Goal: Transaction & Acquisition: Purchase product/service

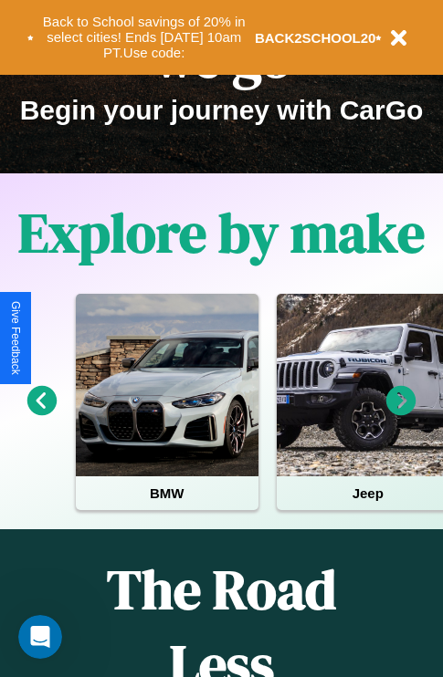
scroll to position [281, 0]
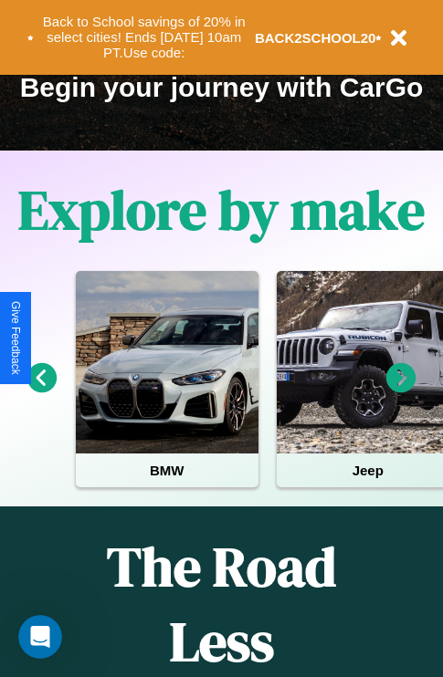
click at [401, 391] on icon at bounding box center [401, 378] width 30 height 30
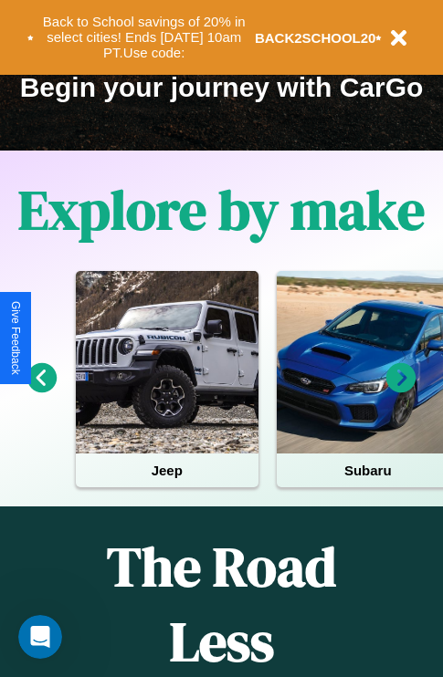
click at [401, 391] on icon at bounding box center [401, 378] width 30 height 30
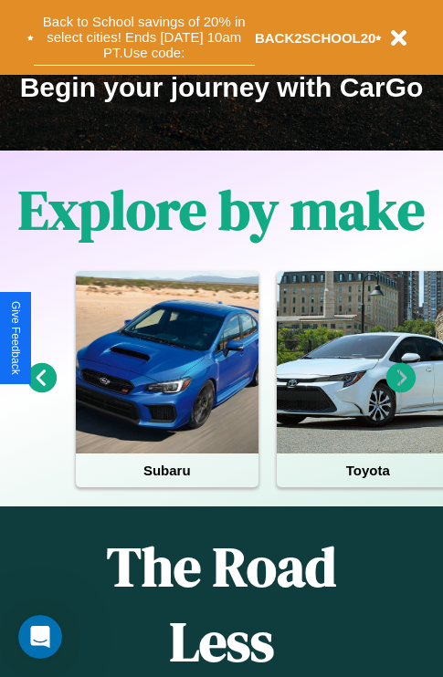
click at [143, 37] on button "Back to School savings of 20% in select cities! Ends 9/1 at 10am PT. Use code:" at bounding box center [144, 37] width 221 height 57
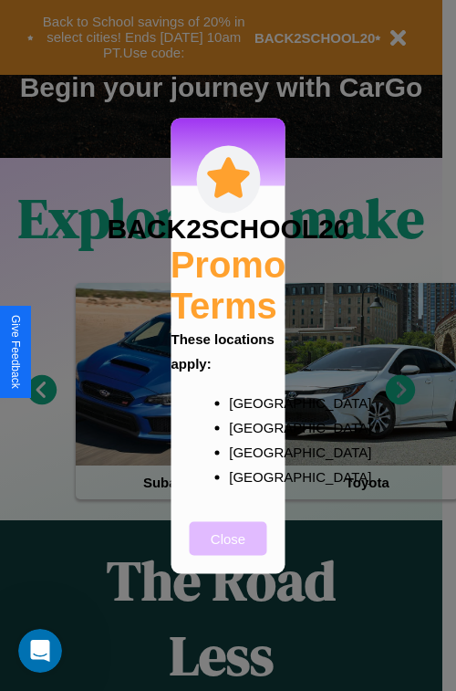
click at [228, 550] on button "Close" at bounding box center [229, 538] width 78 height 34
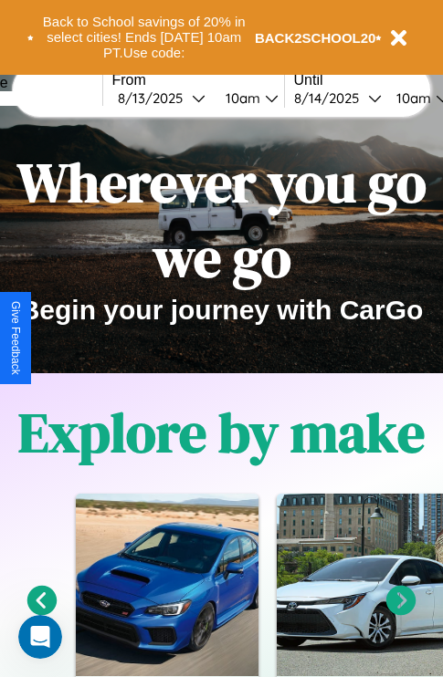
scroll to position [0, 0]
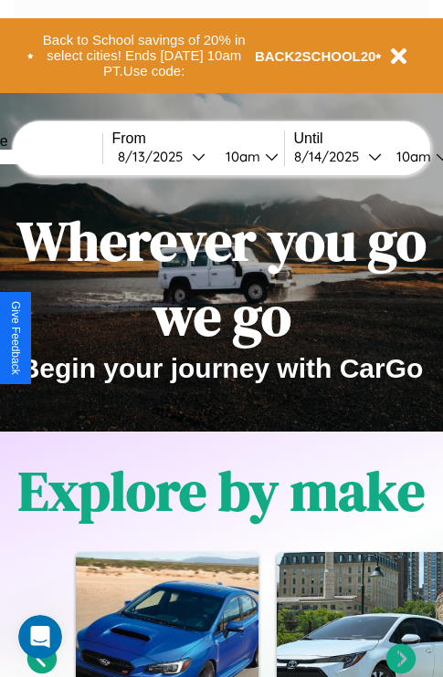
click at [61, 156] on input "text" at bounding box center [33, 157] width 137 height 15
type input "**********"
click at [182, 156] on div "8 / 13 / 2025" at bounding box center [155, 156] width 74 height 17
select select "*"
select select "****"
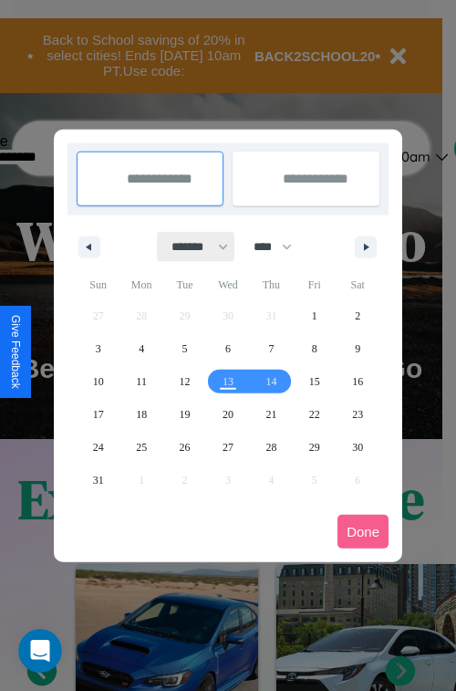
click at [192, 246] on select "******* ******** ***** ***** *** **** **** ****** ********* ******* ******** **…" at bounding box center [197, 247] width 78 height 30
select select "**"
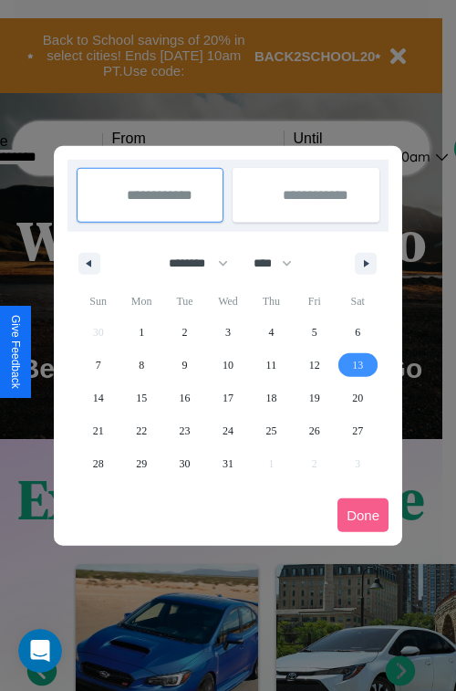
click at [358, 364] on span "13" at bounding box center [357, 365] width 11 height 33
type input "**********"
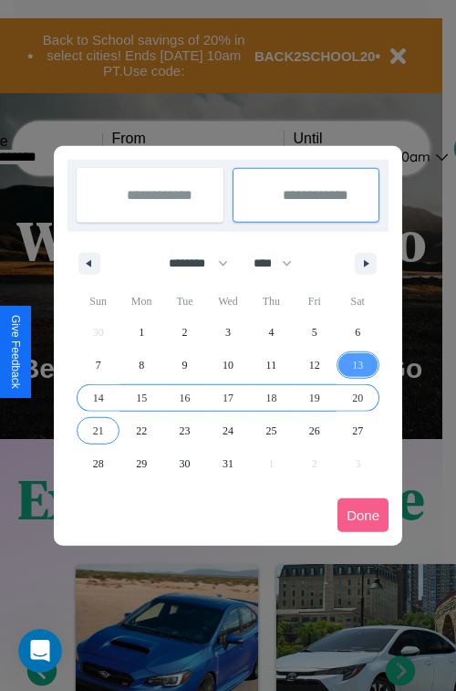
click at [98, 430] on span "21" at bounding box center [98, 430] width 11 height 33
type input "**********"
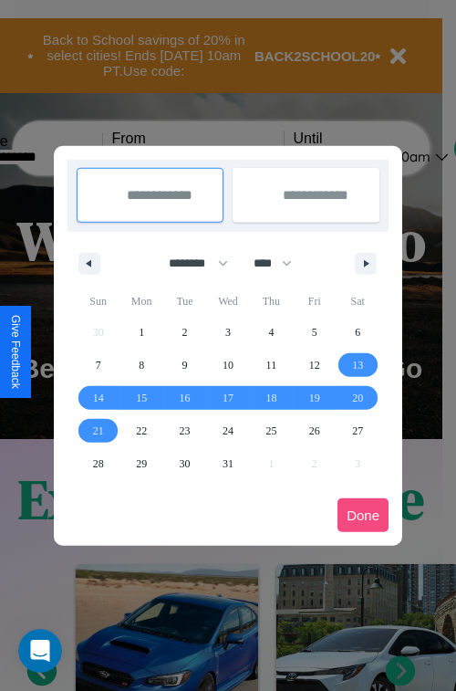
click at [363, 515] on button "Done" at bounding box center [363, 515] width 51 height 34
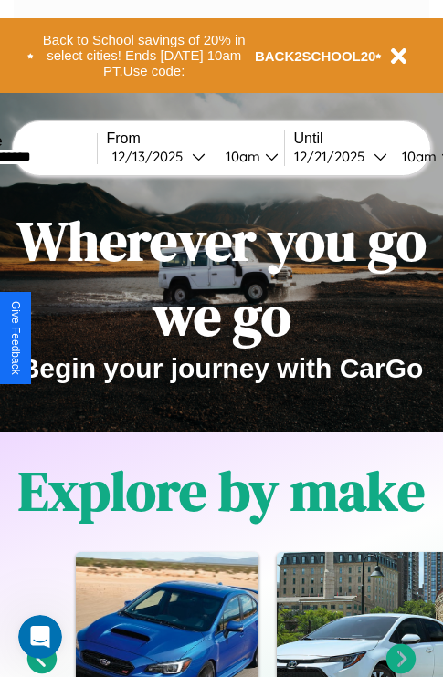
scroll to position [0, 73]
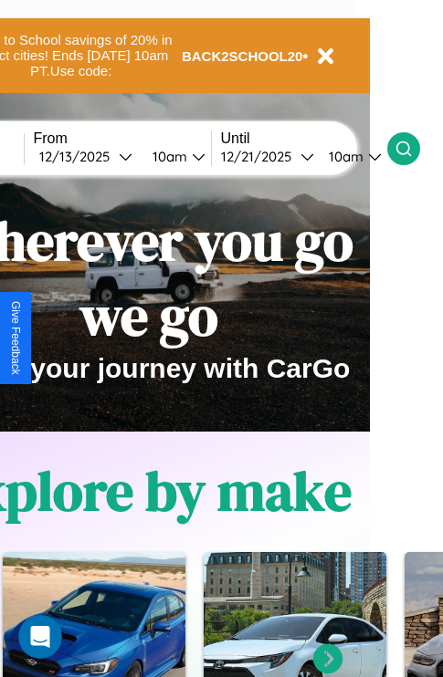
click at [412, 148] on icon at bounding box center [403, 149] width 18 height 18
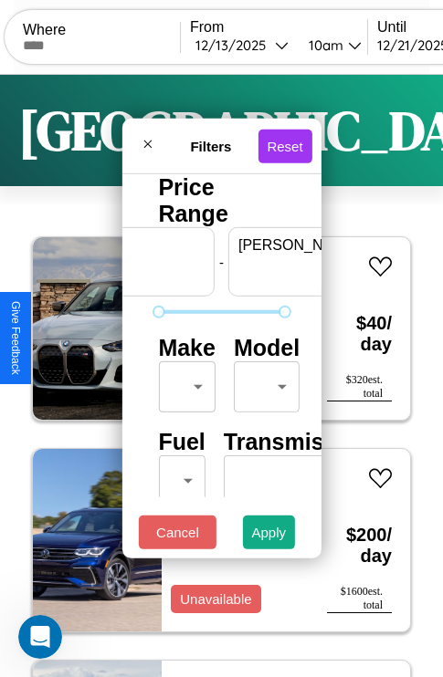
scroll to position [0, 113]
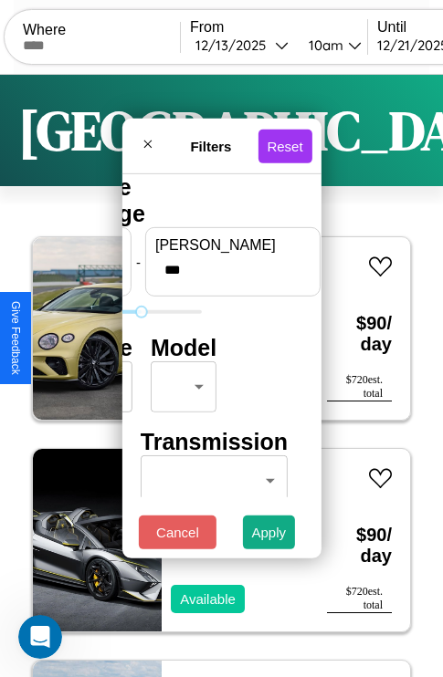
type input "***"
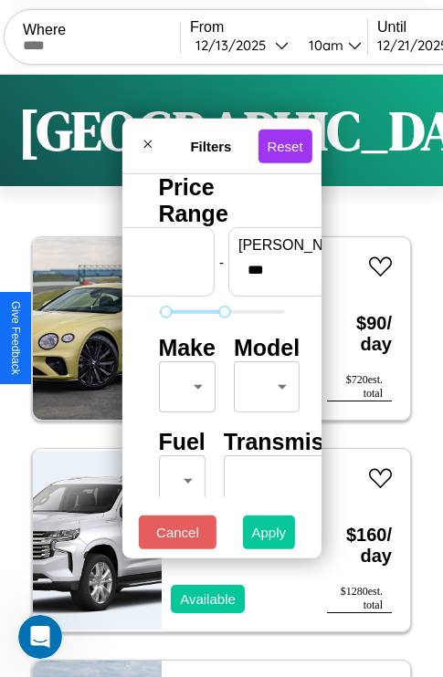
type input "**"
click at [269, 536] on button "Apply" at bounding box center [269, 533] width 53 height 34
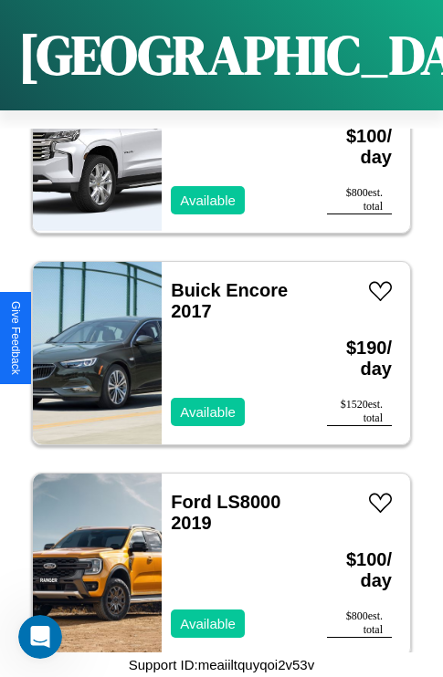
scroll to position [8536, 0]
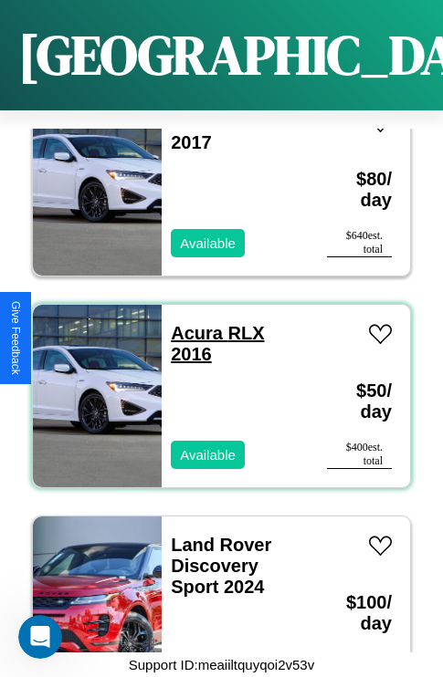
click at [191, 323] on link "Acura RLX 2016" at bounding box center [217, 343] width 93 height 41
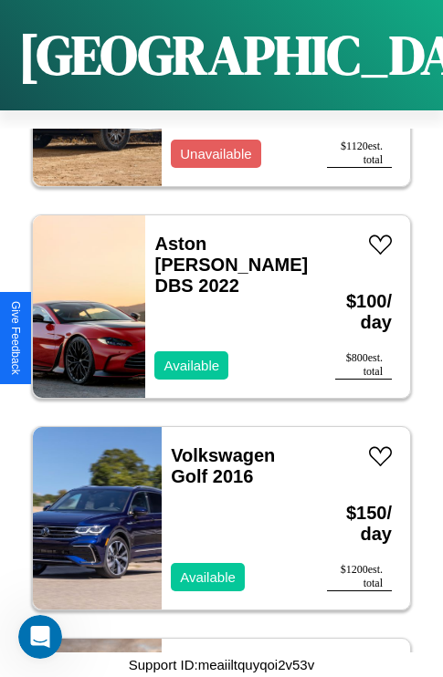
scroll to position [5360, 0]
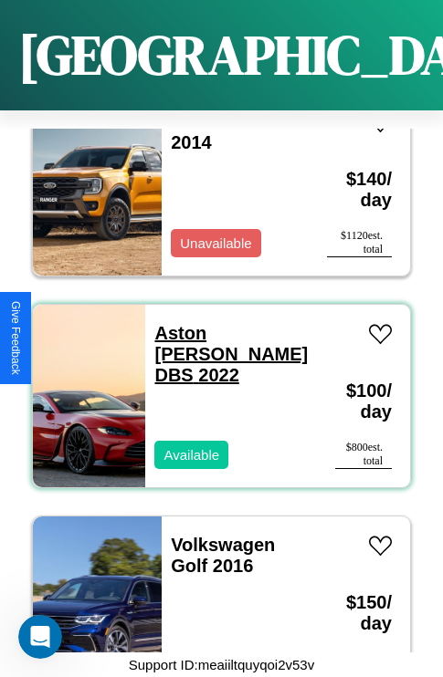
click at [221, 323] on link "Aston Martin DBS 2022" at bounding box center [230, 354] width 153 height 62
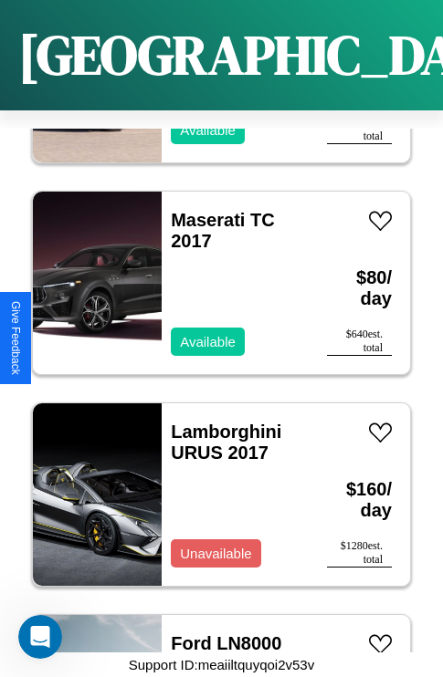
scroll to position [1338, 0]
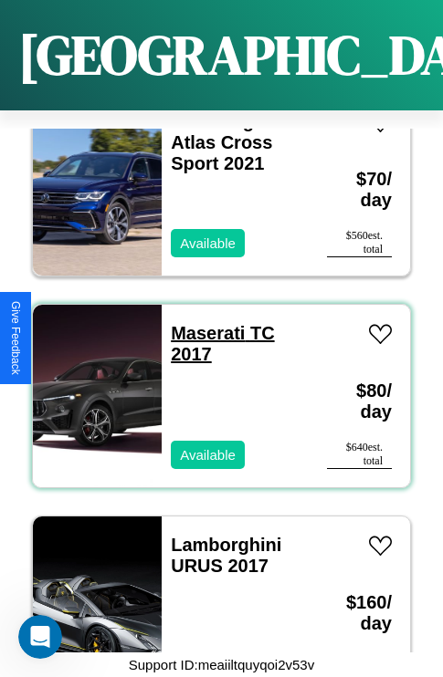
click at [202, 323] on link "Maserati TC 2017" at bounding box center [222, 343] width 103 height 41
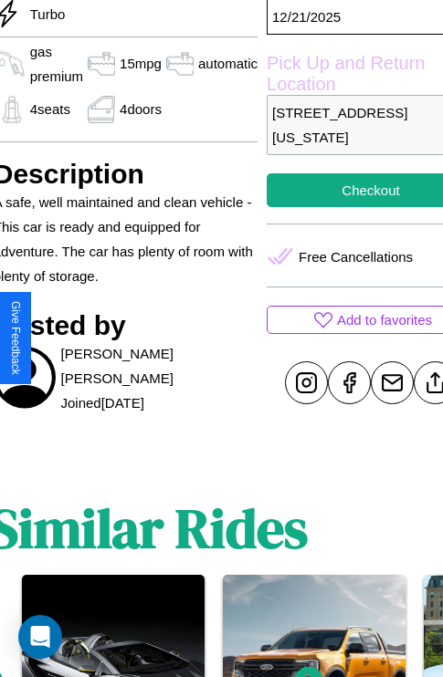
scroll to position [611, 79]
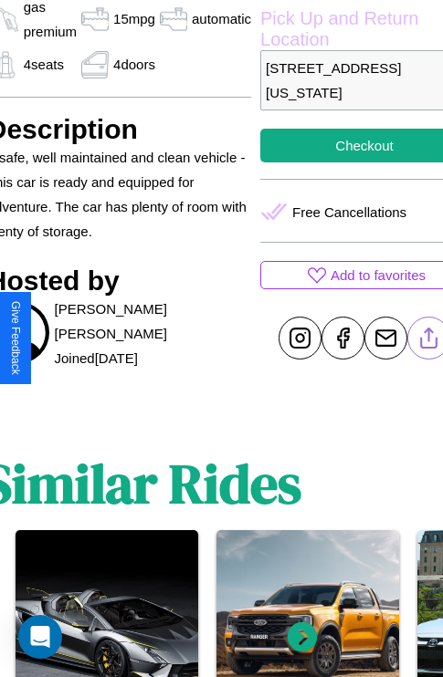
click at [429, 338] on line at bounding box center [429, 334] width 0 height 13
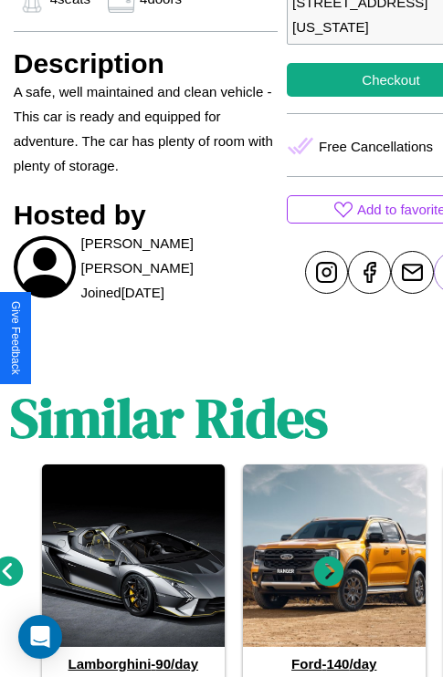
scroll to position [742, 27]
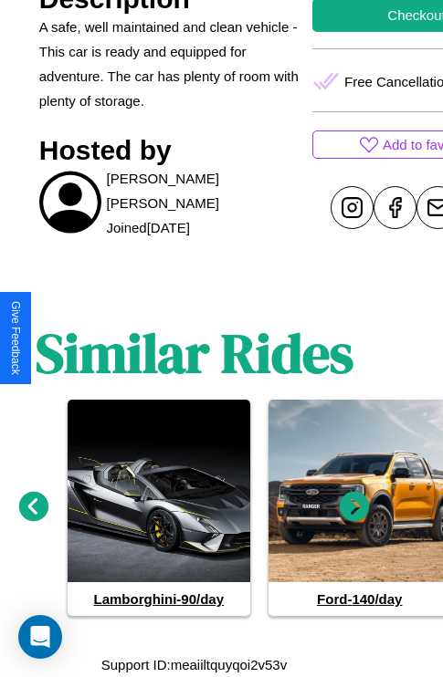
click at [354, 507] on icon at bounding box center [354, 507] width 30 height 30
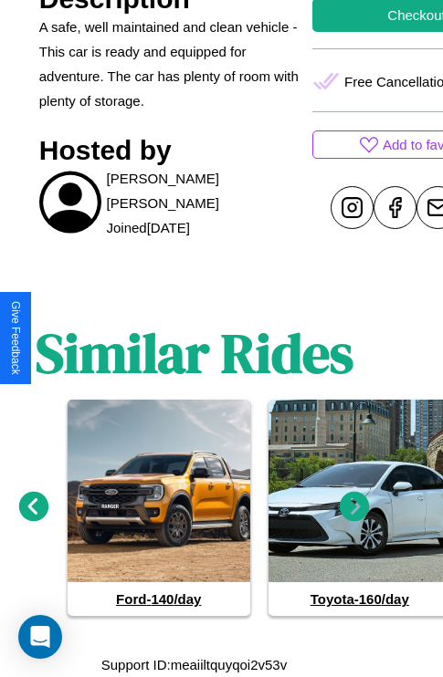
click at [354, 507] on icon at bounding box center [354, 507] width 30 height 30
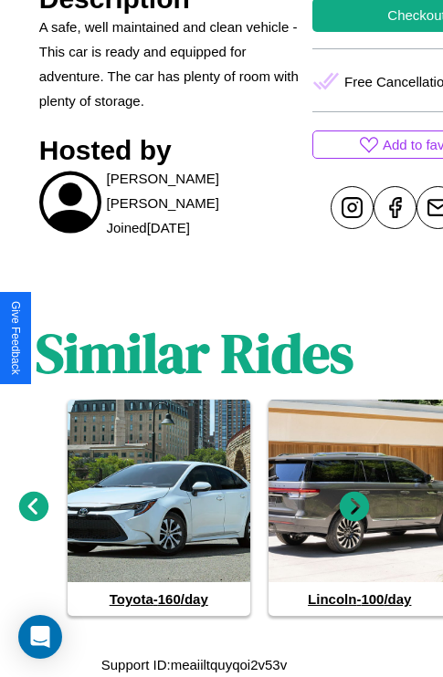
click at [33, 507] on icon at bounding box center [34, 507] width 30 height 30
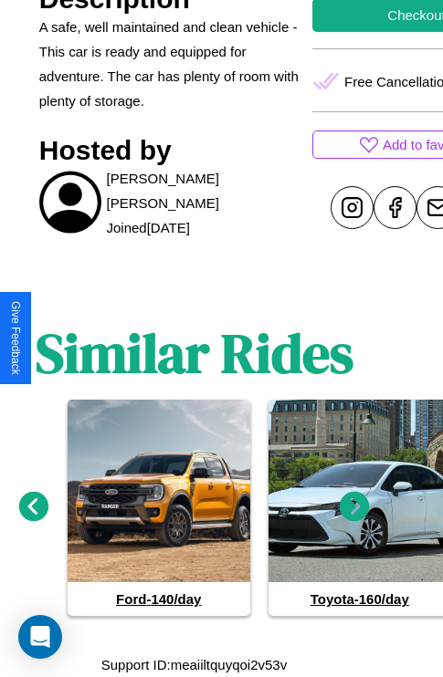
click at [354, 507] on icon at bounding box center [354, 507] width 30 height 30
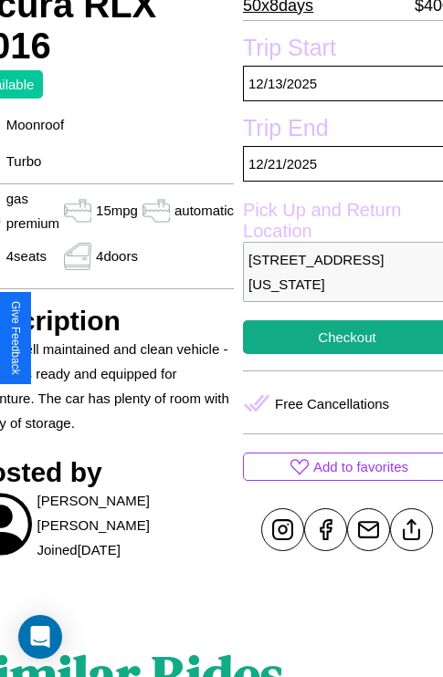
scroll to position [419, 98]
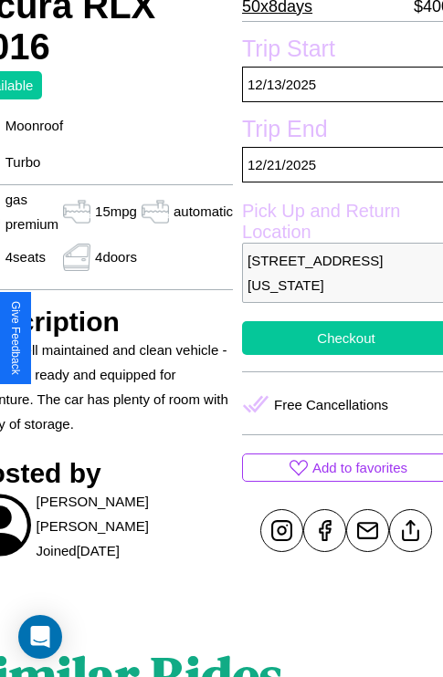
click at [338, 338] on button "Checkout" at bounding box center [346, 338] width 208 height 34
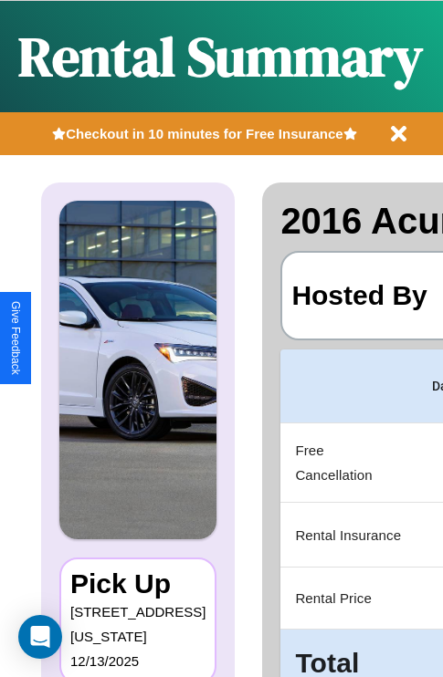
scroll to position [0, 349]
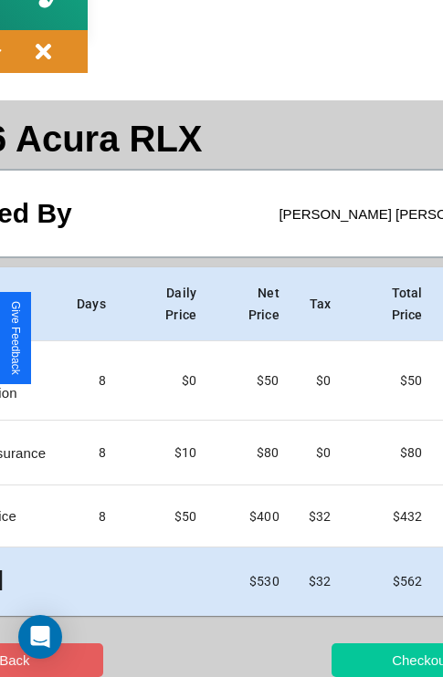
click at [353, 660] on button "Checkout" at bounding box center [420, 660] width 178 height 34
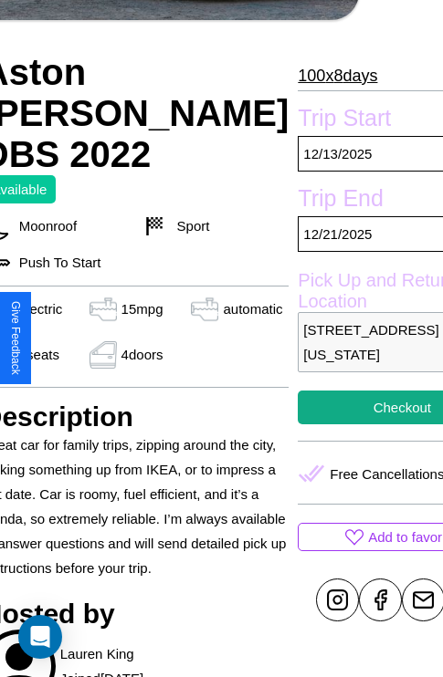
scroll to position [402, 88]
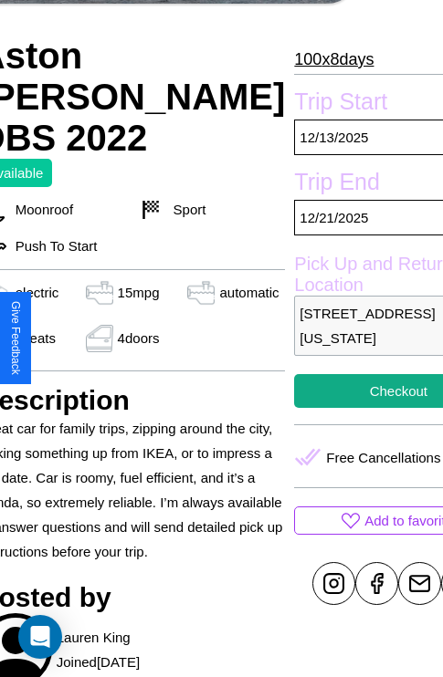
click at [338, 338] on p "[STREET_ADDRESS][US_STATE]" at bounding box center [398, 326] width 208 height 60
click at [338, 338] on p "2796 Hillside Avenue San Francisco California 82173 United States" at bounding box center [398, 326] width 208 height 60
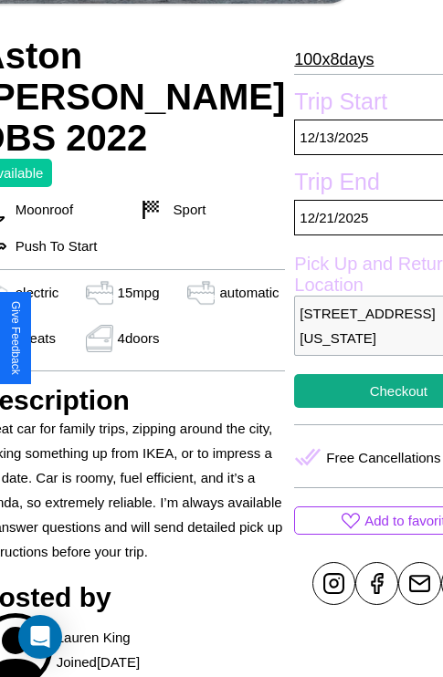
click at [338, 338] on p "2796 Hillside Avenue San Francisco California 82173 United States" at bounding box center [398, 326] width 208 height 60
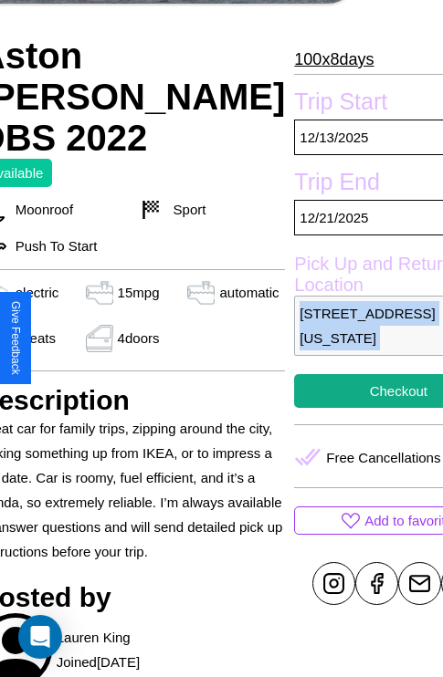
click at [338, 338] on p "2796 Hillside Avenue San Francisco California 82173 United States" at bounding box center [398, 326] width 208 height 60
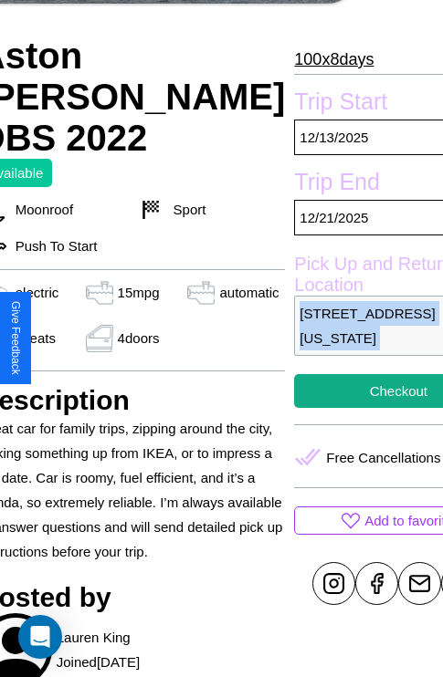
click at [338, 338] on p "2796 Hillside Avenue San Francisco California 82173 United States" at bounding box center [398, 326] width 208 height 60
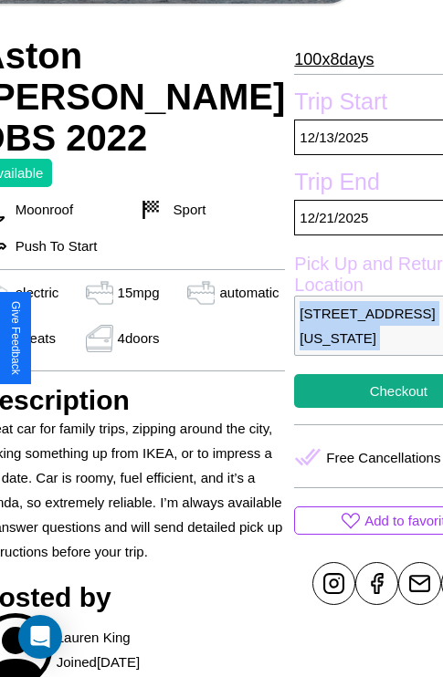
click at [338, 338] on p "2796 Hillside Avenue San Francisco California 82173 United States" at bounding box center [398, 326] width 208 height 60
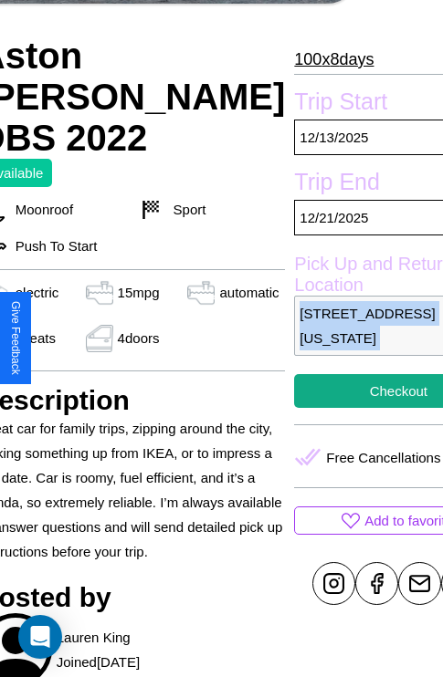
click at [338, 338] on p "2796 Hillside Avenue San Francisco California 82173 United States" at bounding box center [398, 326] width 208 height 60
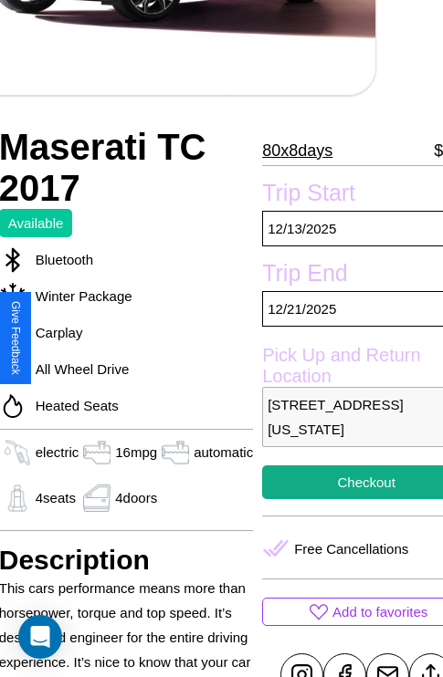
scroll to position [400, 88]
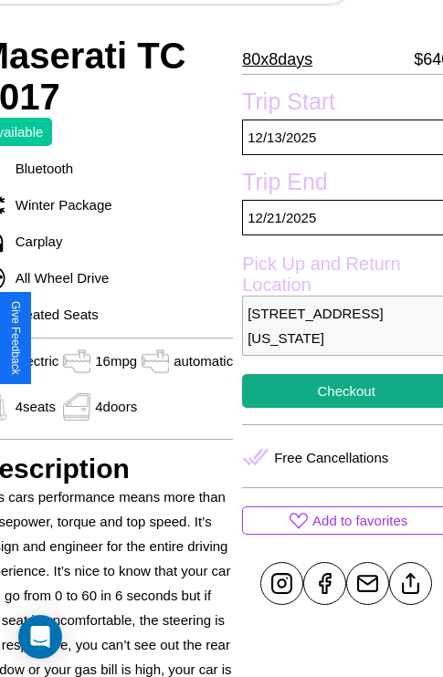
click at [338, 338] on p "[STREET_ADDRESS][US_STATE]" at bounding box center [346, 326] width 208 height 60
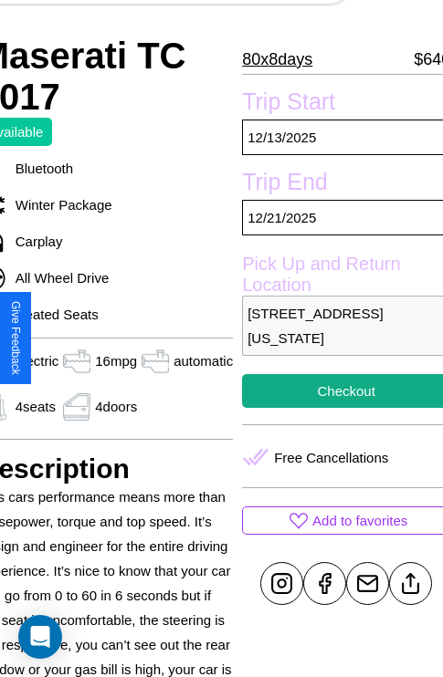
click at [338, 338] on p "[STREET_ADDRESS][US_STATE]" at bounding box center [346, 326] width 208 height 60
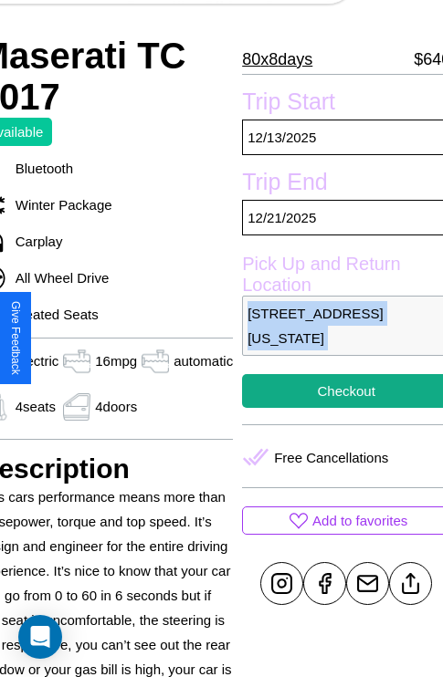
click at [338, 338] on p "[STREET_ADDRESS][US_STATE]" at bounding box center [346, 326] width 208 height 60
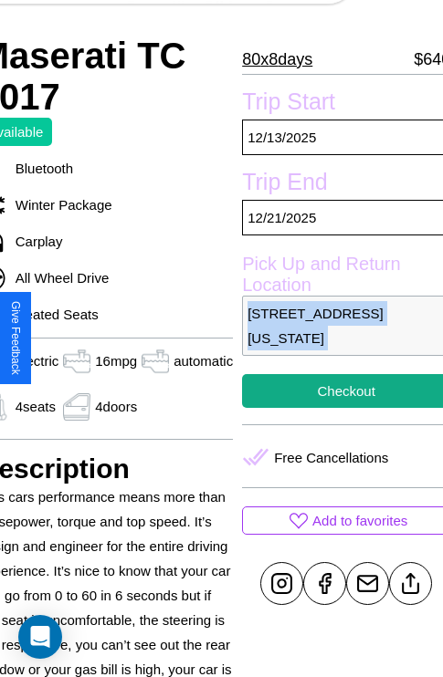
click at [338, 338] on p "[STREET_ADDRESS][US_STATE]" at bounding box center [346, 326] width 208 height 60
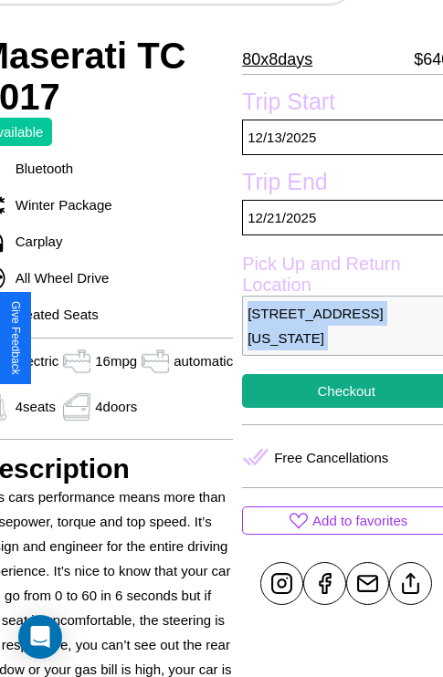
click at [338, 338] on p "[STREET_ADDRESS][US_STATE]" at bounding box center [346, 326] width 208 height 60
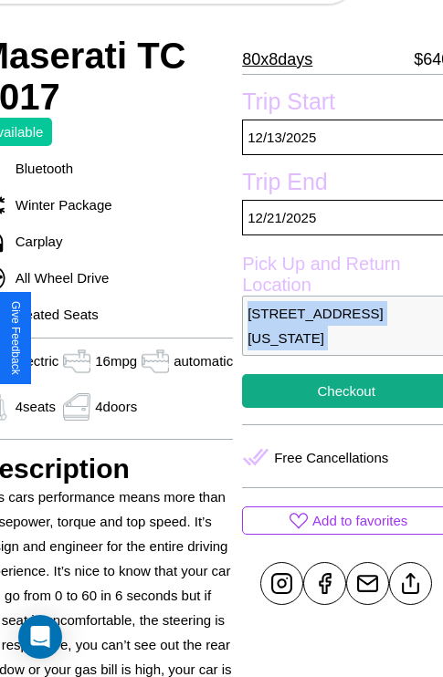
click at [338, 338] on p "[STREET_ADDRESS][US_STATE]" at bounding box center [346, 326] width 208 height 60
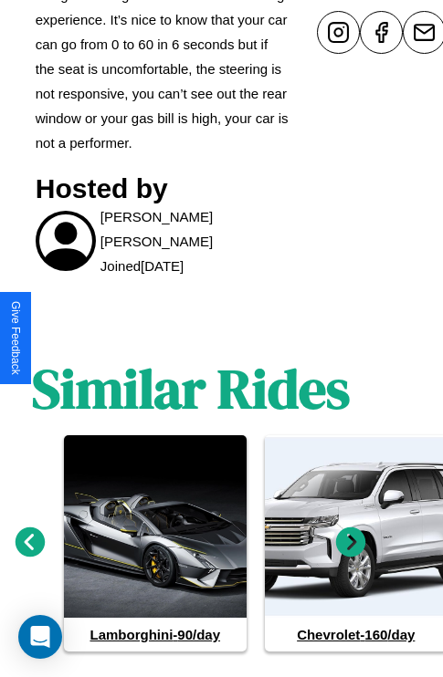
scroll to position [985, 27]
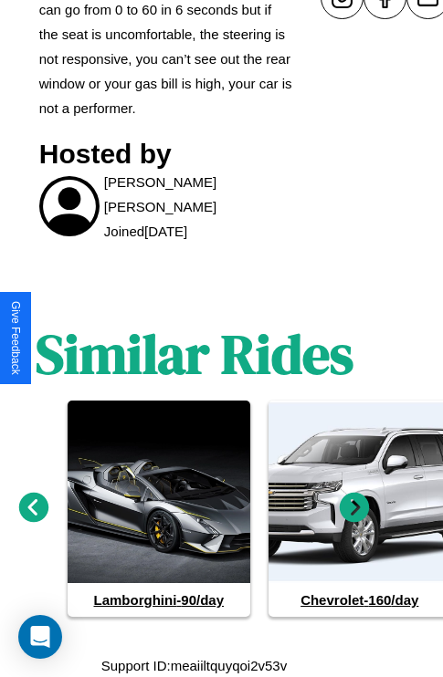
click at [354, 507] on icon at bounding box center [354, 507] width 30 height 30
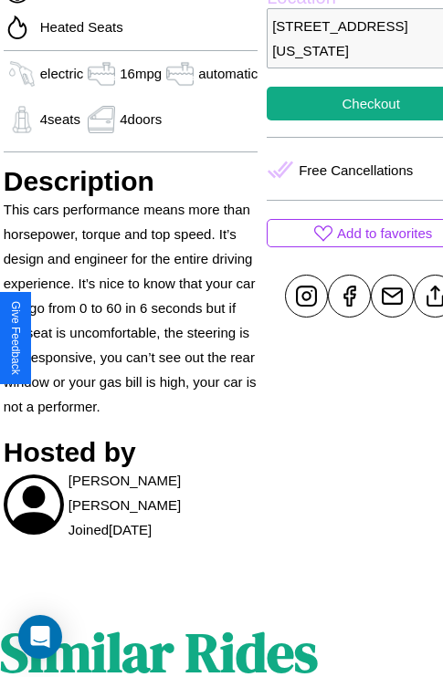
scroll to position [477, 88]
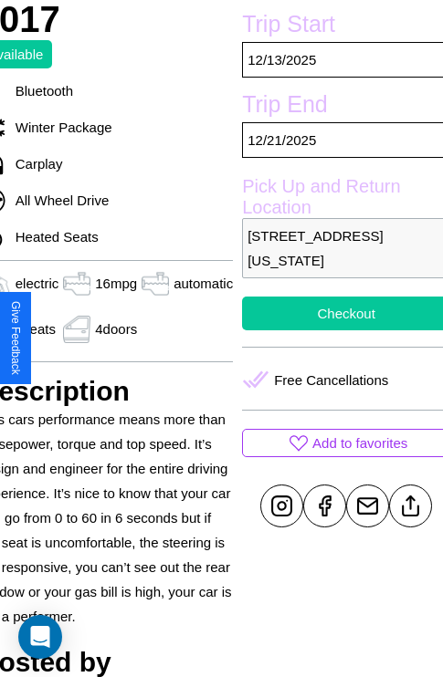
click at [338, 330] on button "Checkout" at bounding box center [346, 314] width 208 height 34
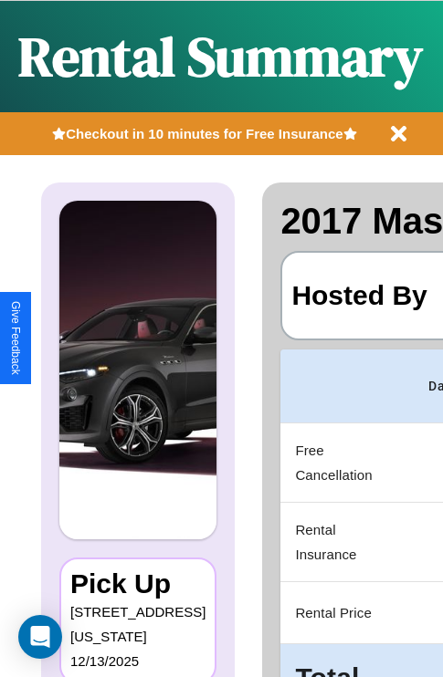
scroll to position [97, 0]
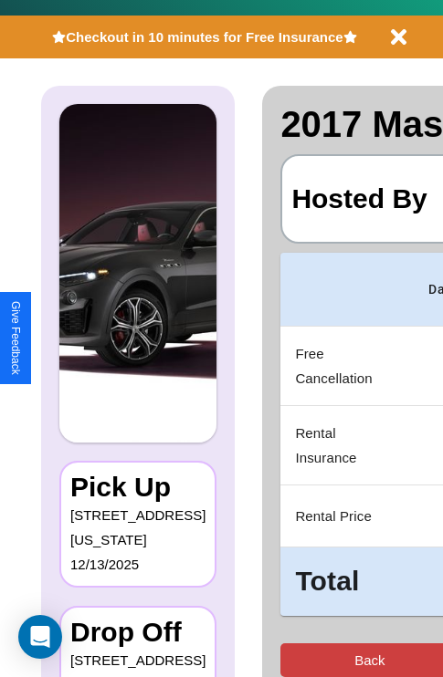
click at [302, 660] on button "Back" at bounding box center [369, 660] width 178 height 34
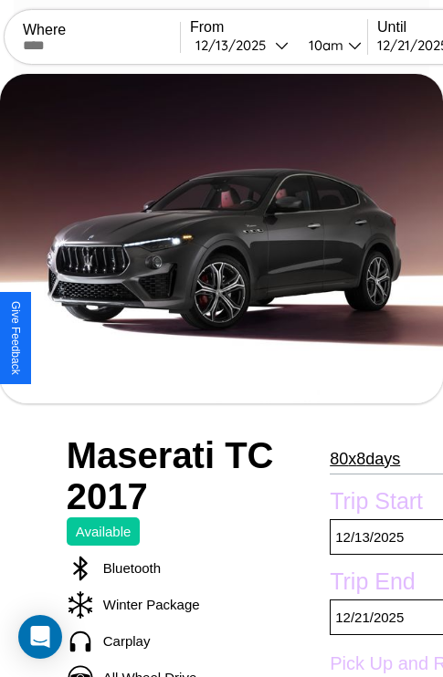
scroll to position [670, 69]
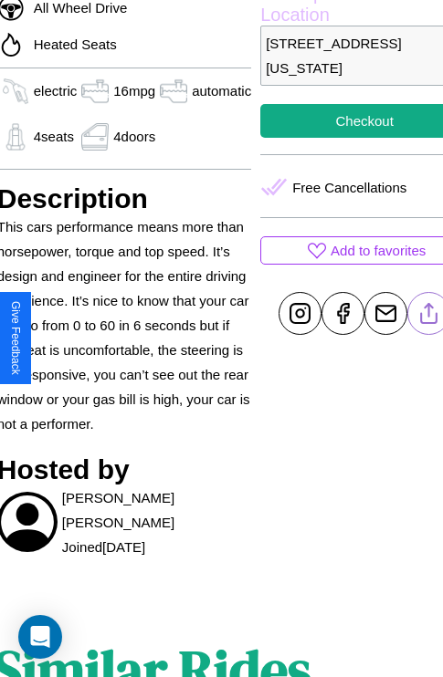
click at [429, 317] on line at bounding box center [429, 310] width 0 height 13
